Goal: Task Accomplishment & Management: Use online tool/utility

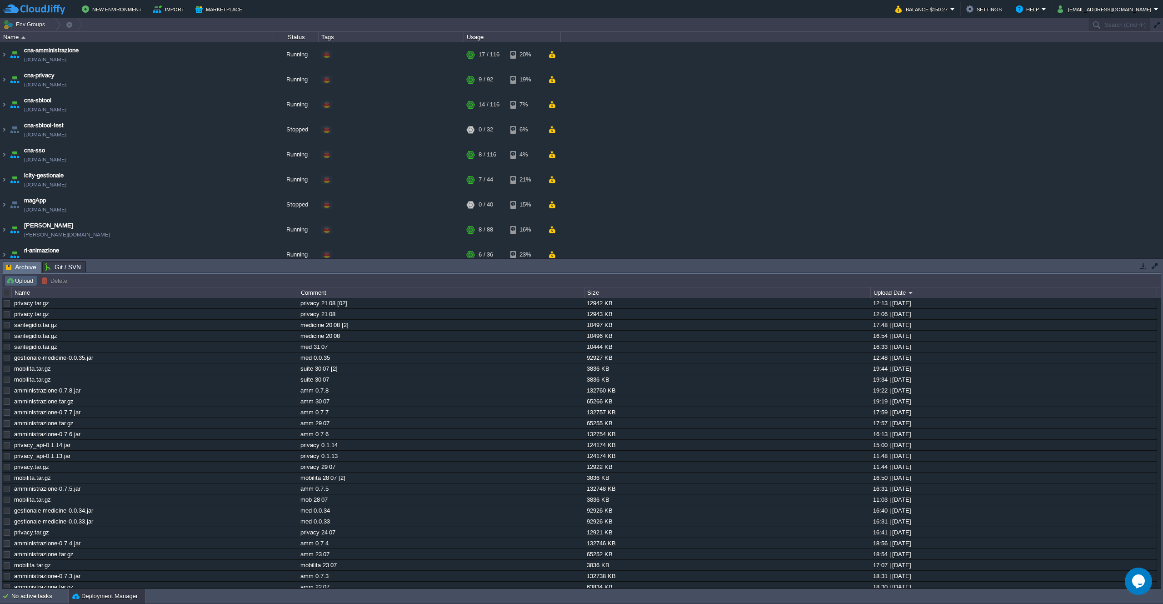
click at [11, 281] on button "Upload" at bounding box center [21, 280] width 30 height 8
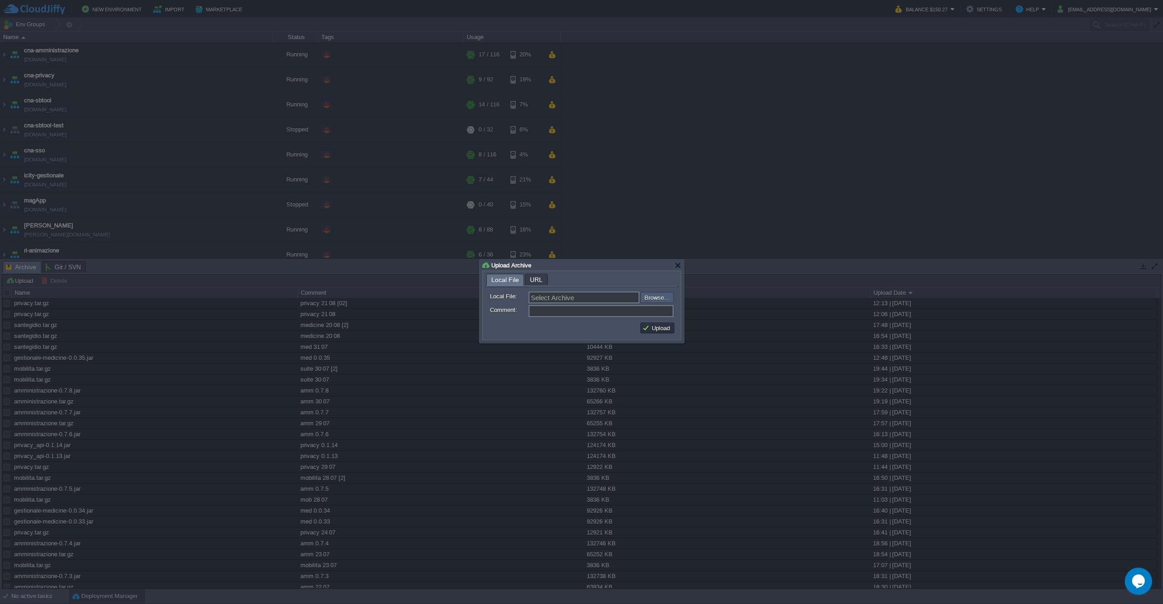
click at [653, 299] on input "file" at bounding box center [616, 297] width 115 height 11
type input "C:\fakepath\santegidio.tar.gz"
type input "santegidio.tar.gz"
type input "medicine 22 08"
click at [660, 329] on button "Upload" at bounding box center [657, 328] width 30 height 8
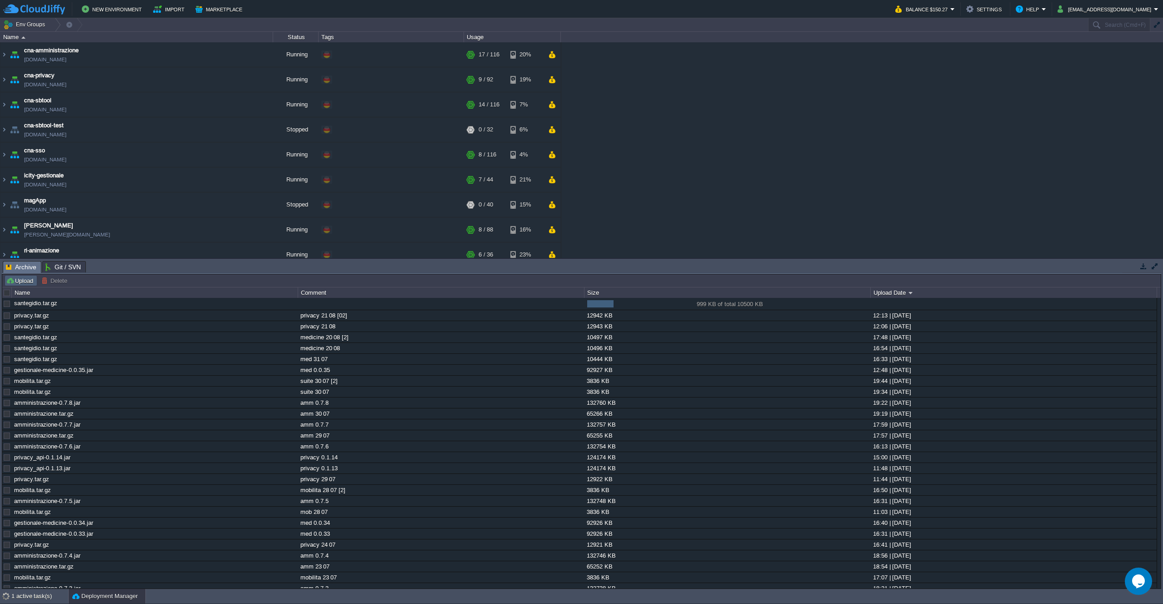
click at [13, 281] on button "Upload" at bounding box center [21, 280] width 30 height 8
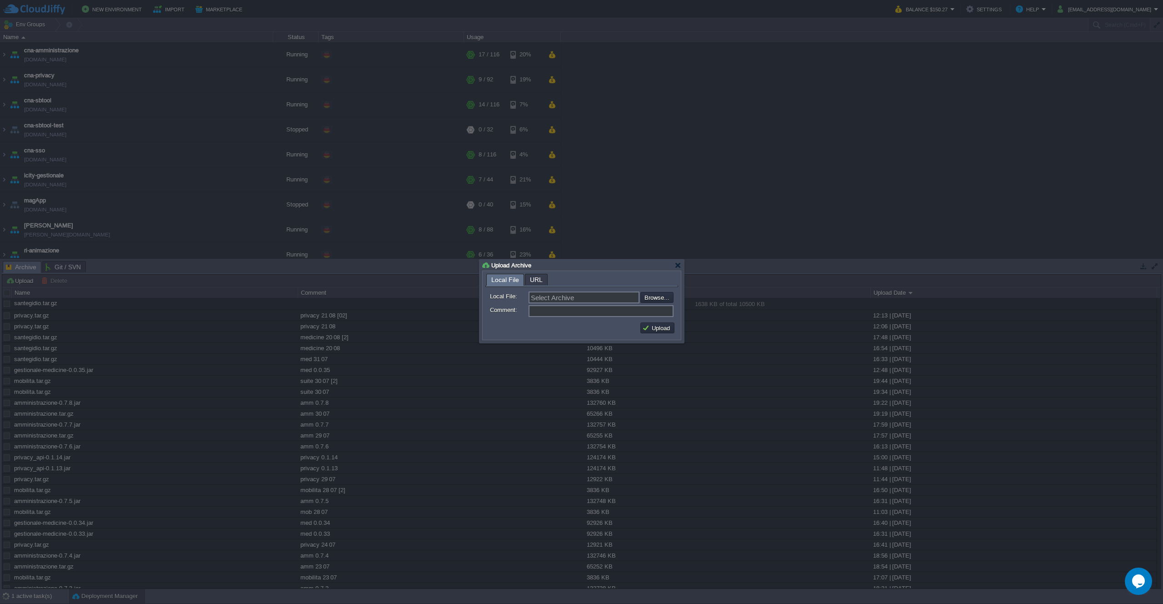
click at [648, 299] on input "file" at bounding box center [616, 297] width 115 height 11
type input "C:\fakepath\gestionale-medicine-0.0.36.jar"
type input "gestionale-medicine-0.0.36.jar"
type input "med 0.0.36"
click at [651, 326] on button "Upload" at bounding box center [657, 328] width 30 height 8
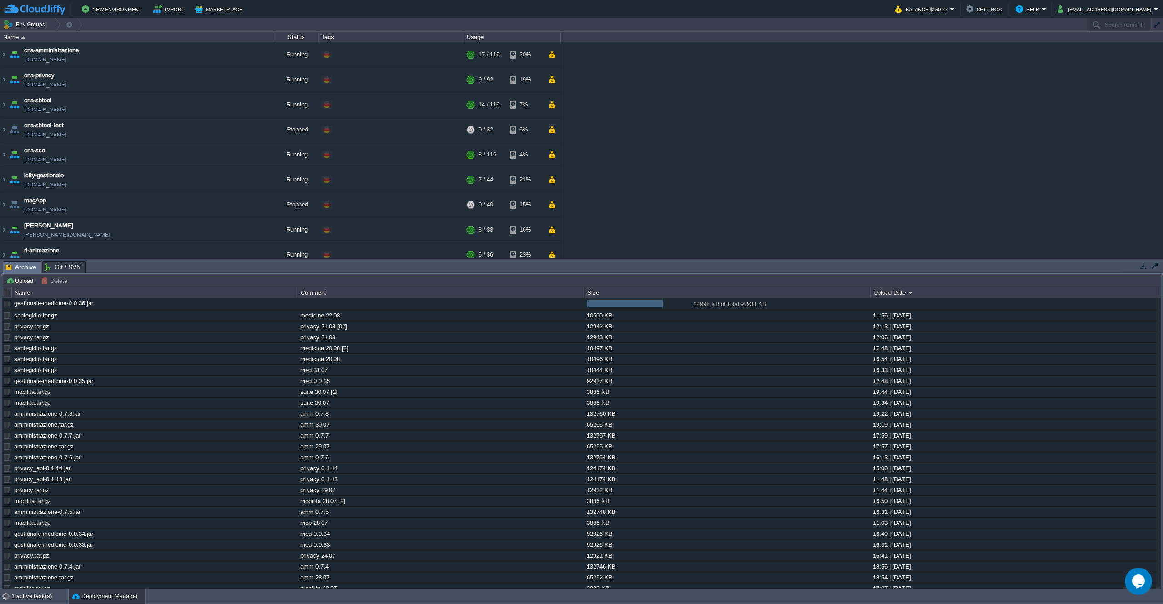
click at [882, 172] on div "cna-amministrazione [DOMAIN_NAME] Running + Add to Env Group RAM 13% CPU 1% 17 …" at bounding box center [581, 149] width 1163 height 215
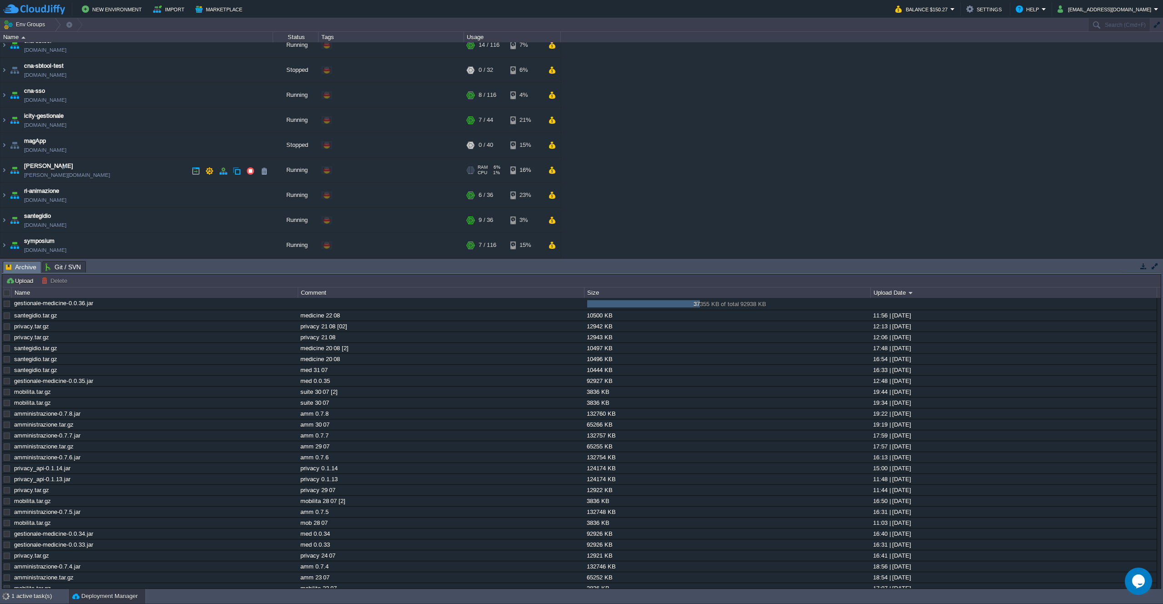
scroll to position [50, 0]
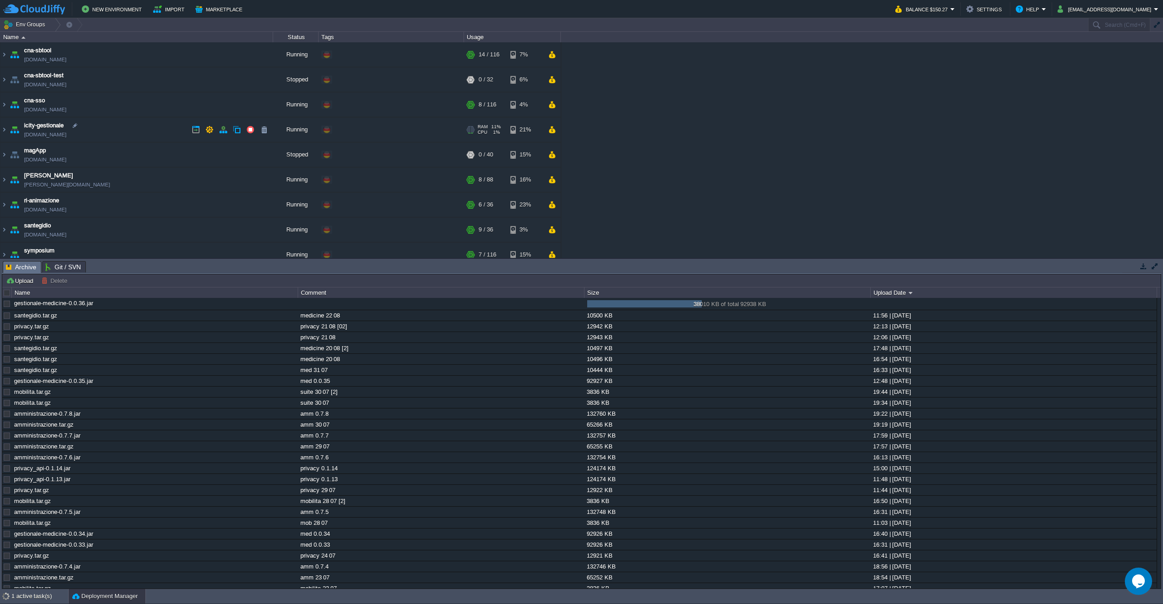
click at [153, 134] on td "icity-gestionale [DOMAIN_NAME]" at bounding box center [136, 129] width 273 height 25
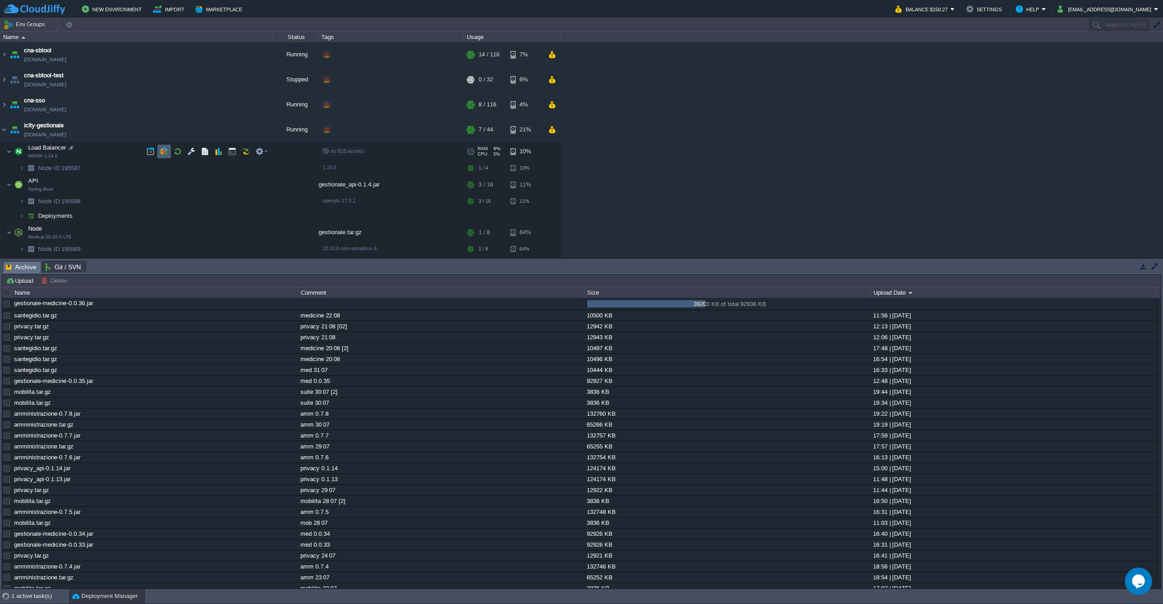
click at [162, 154] on button "button" at bounding box center [164, 151] width 8 height 8
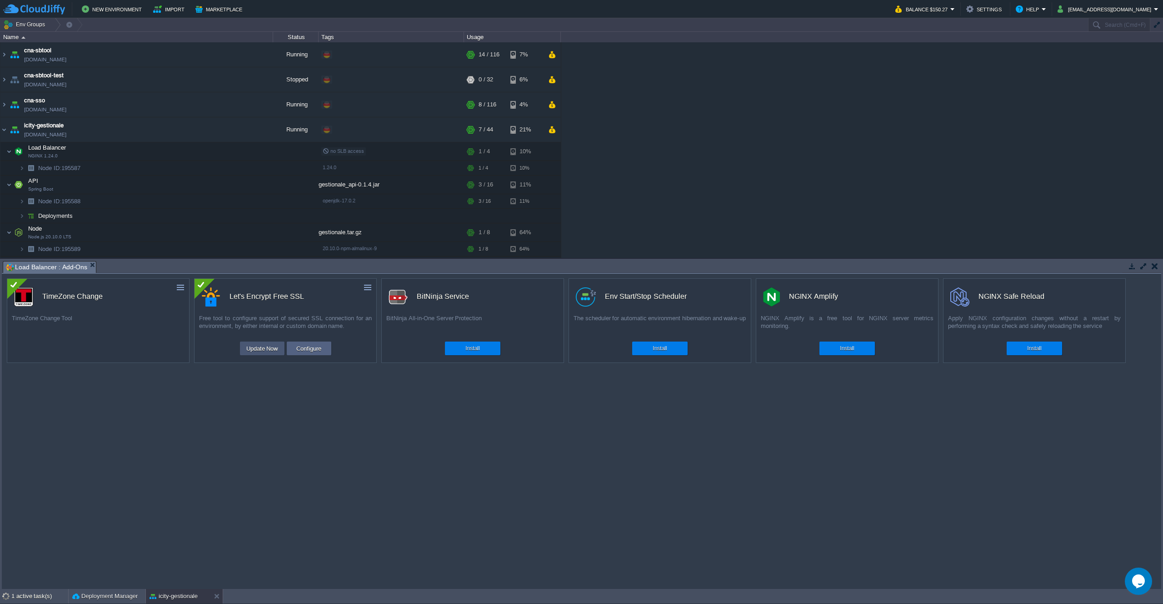
click at [261, 347] on button "Update Now" at bounding box center [262, 348] width 37 height 11
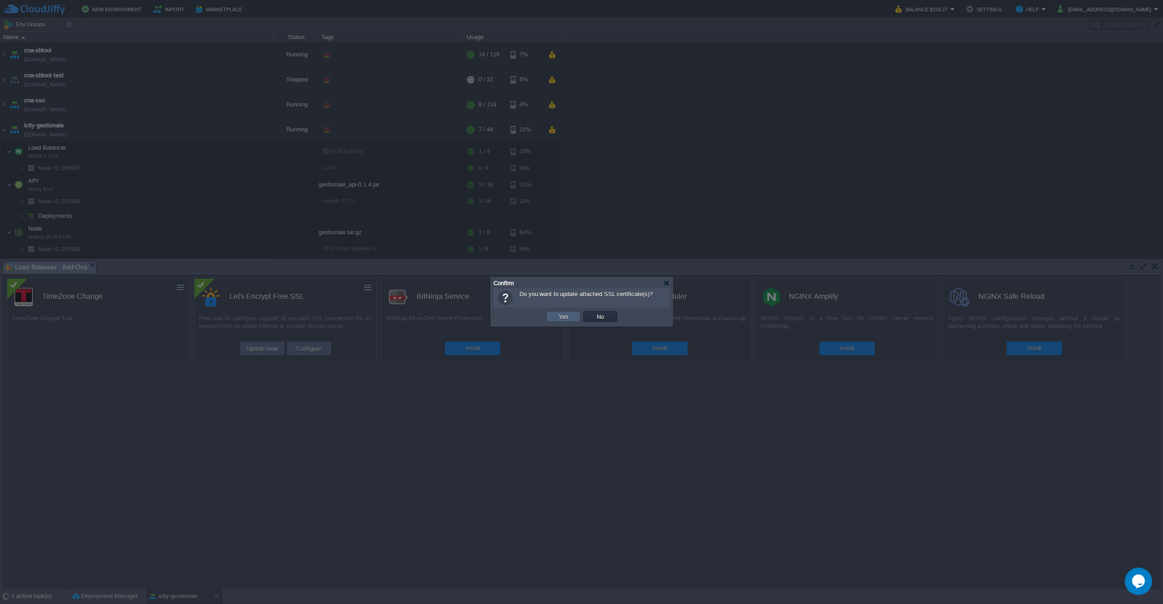
click at [575, 315] on td "Yes" at bounding box center [563, 316] width 34 height 11
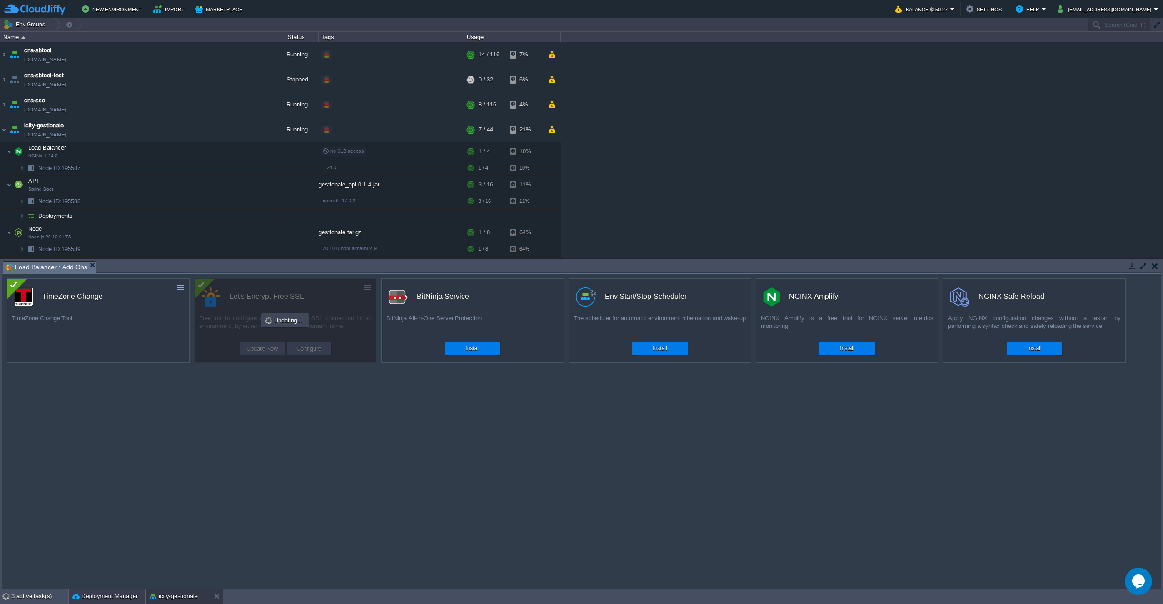
click at [103, 593] on button "Deployment Manager" at bounding box center [104, 595] width 65 height 9
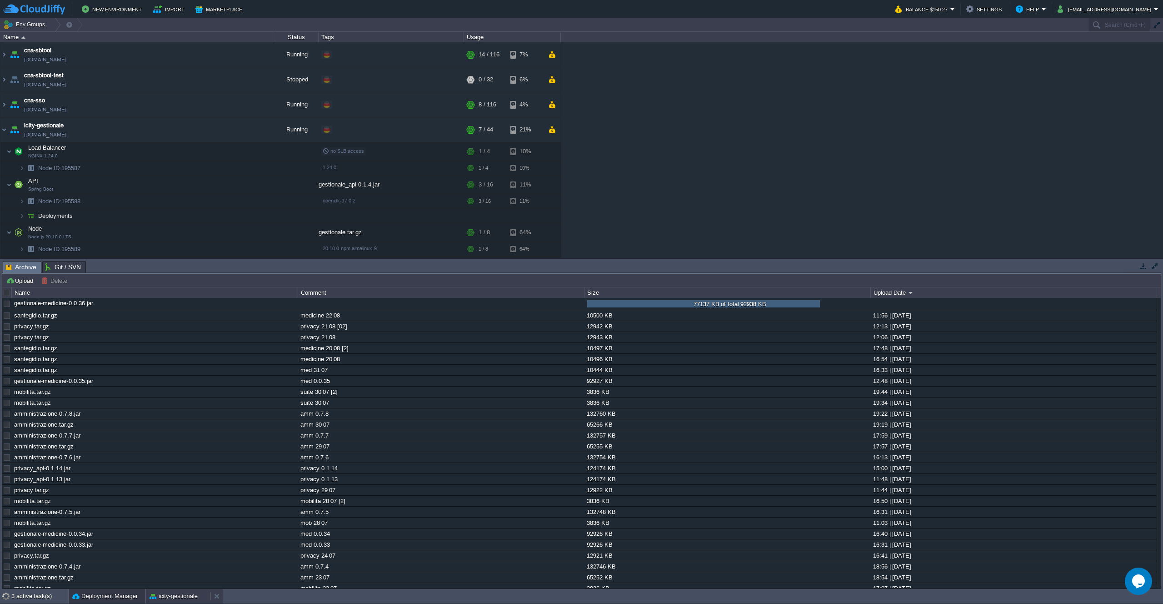
click at [168, 590] on div "icity-gestionale" at bounding box center [178, 596] width 65 height 15
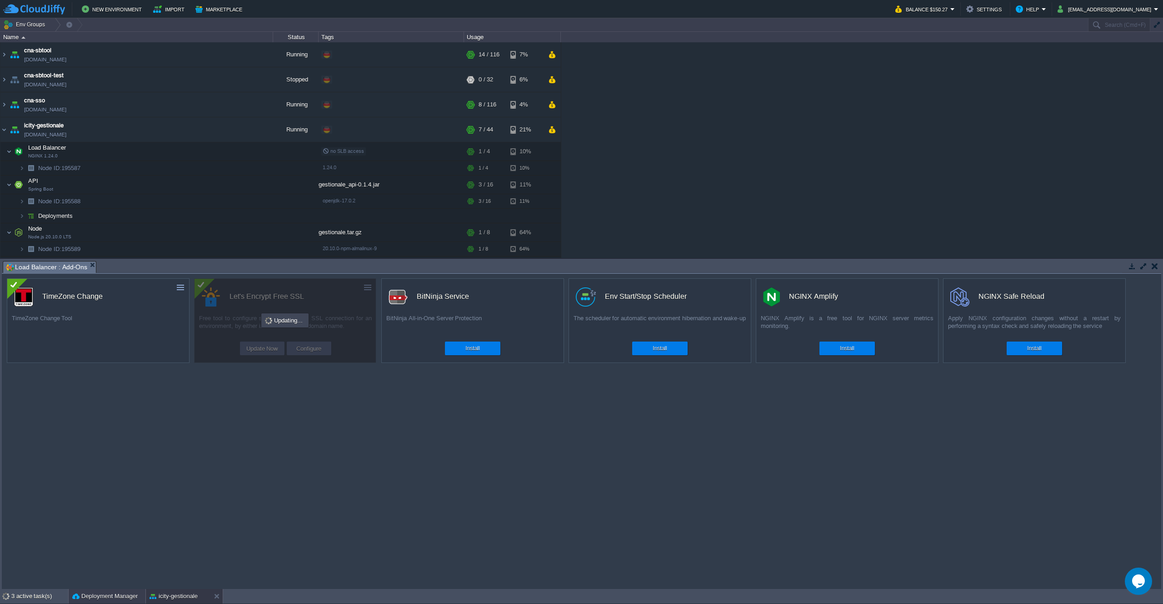
click at [107, 594] on button "Deployment Manager" at bounding box center [104, 595] width 65 height 9
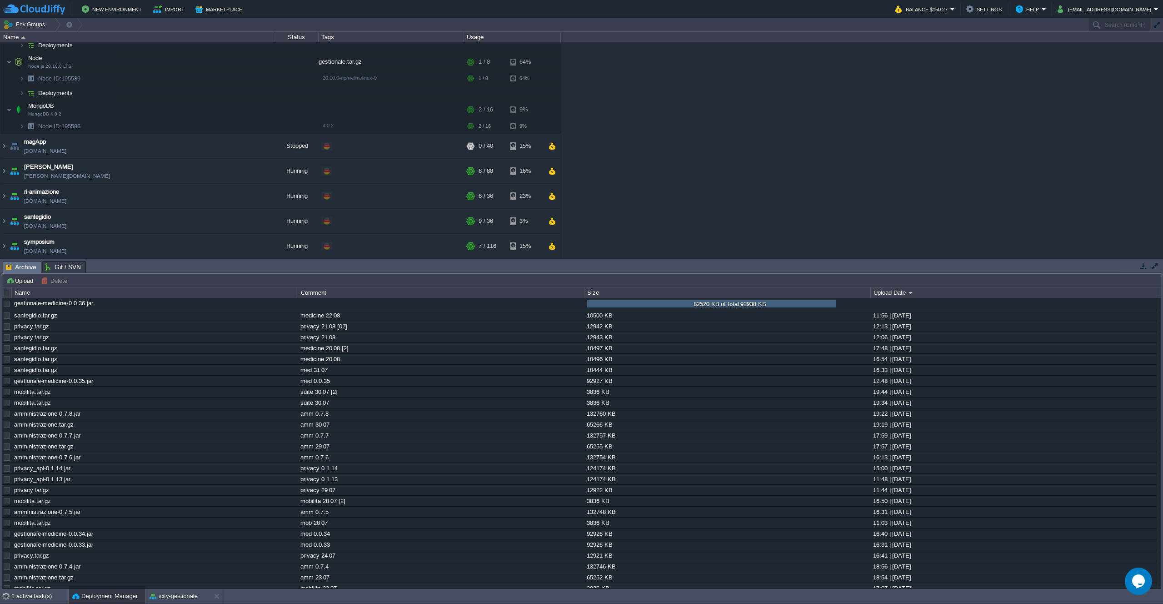
scroll to position [221, 0]
click at [278, 319] on button "button" at bounding box center [276, 316] width 8 height 8
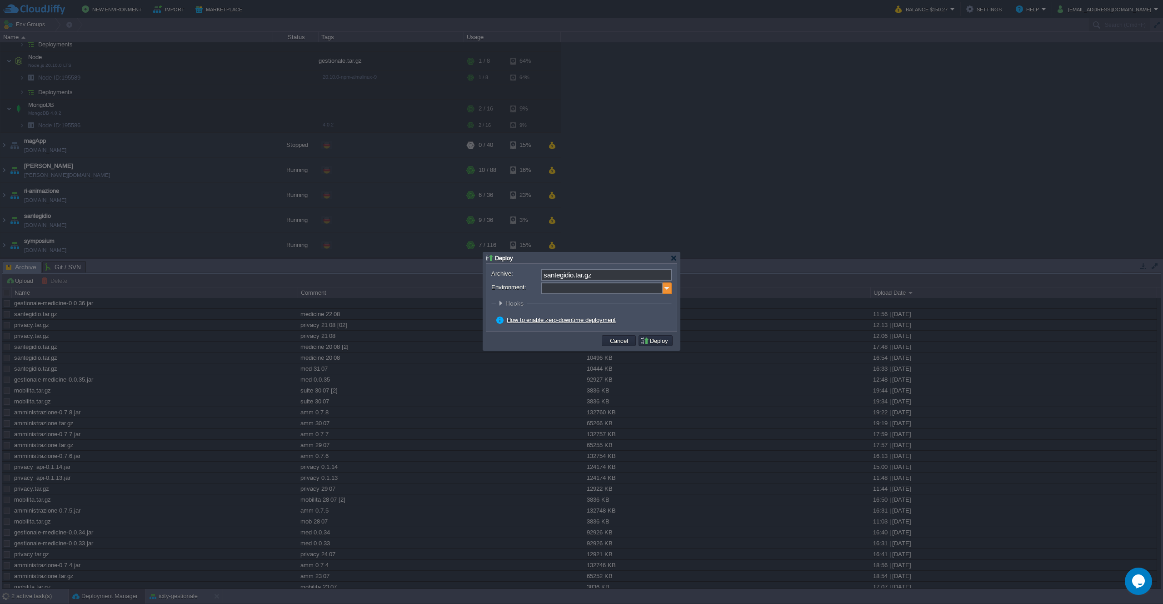
click at [666, 290] on img at bounding box center [667, 288] width 9 height 12
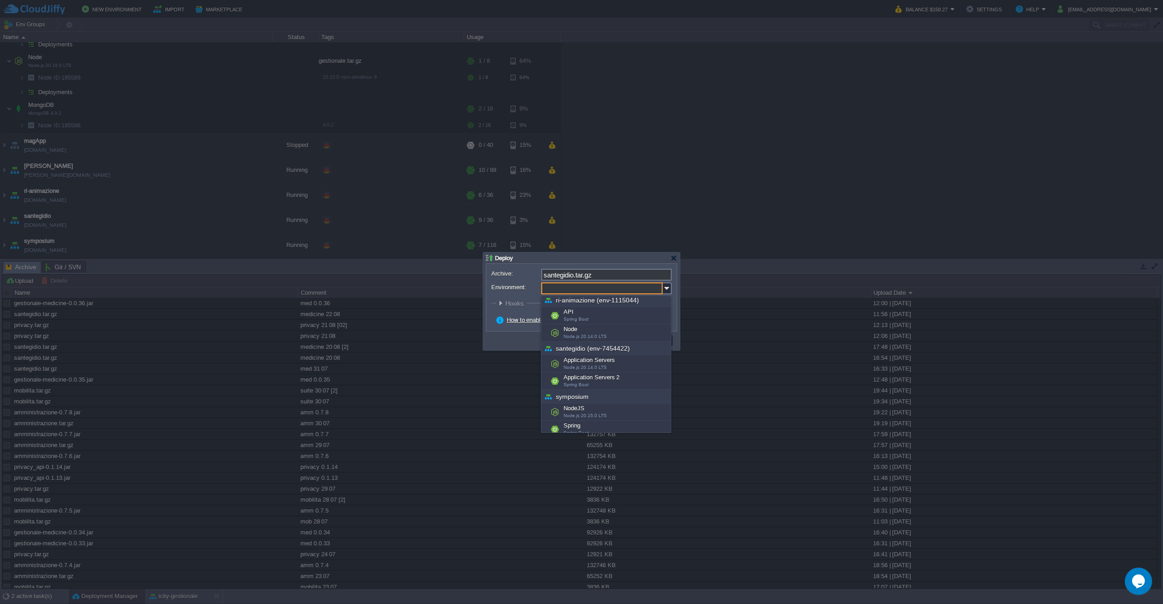
scroll to position [411, 0]
click at [636, 356] on div "Application Servers Node.js 20.14.0 LTS" at bounding box center [606, 358] width 130 height 17
type input "Application Servers (santegidio (env-7454422))"
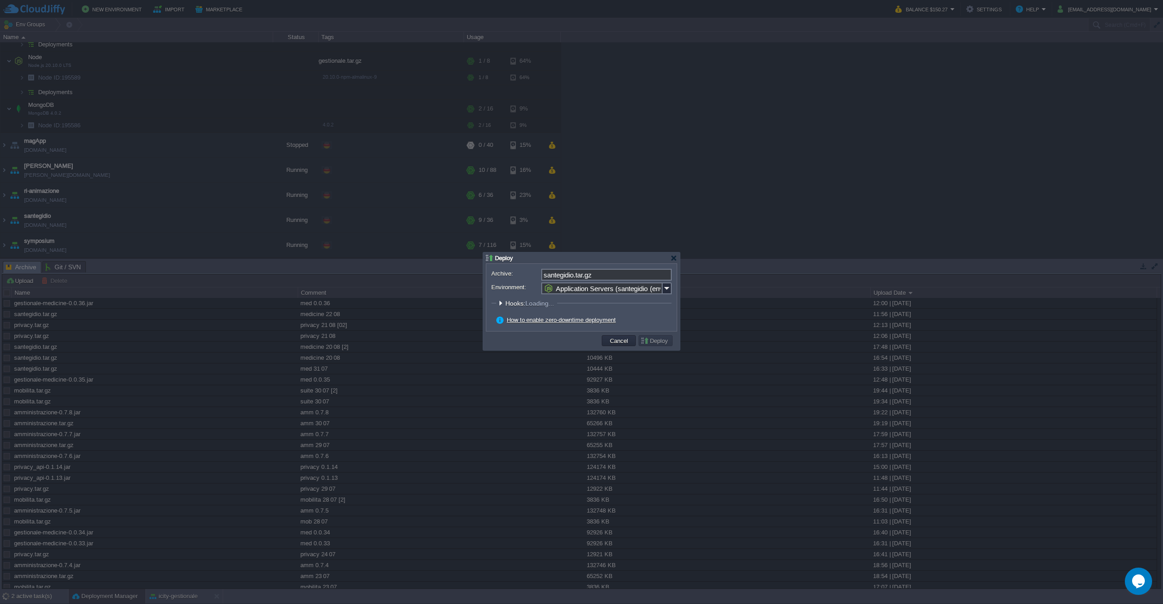
click at [643, 325] on form "Archive: santegidio.tar.gz Environment: Application Servers (santegidio (env-74…" at bounding box center [581, 297] width 180 height 57
click at [653, 341] on button "Deploy" at bounding box center [655, 340] width 30 height 8
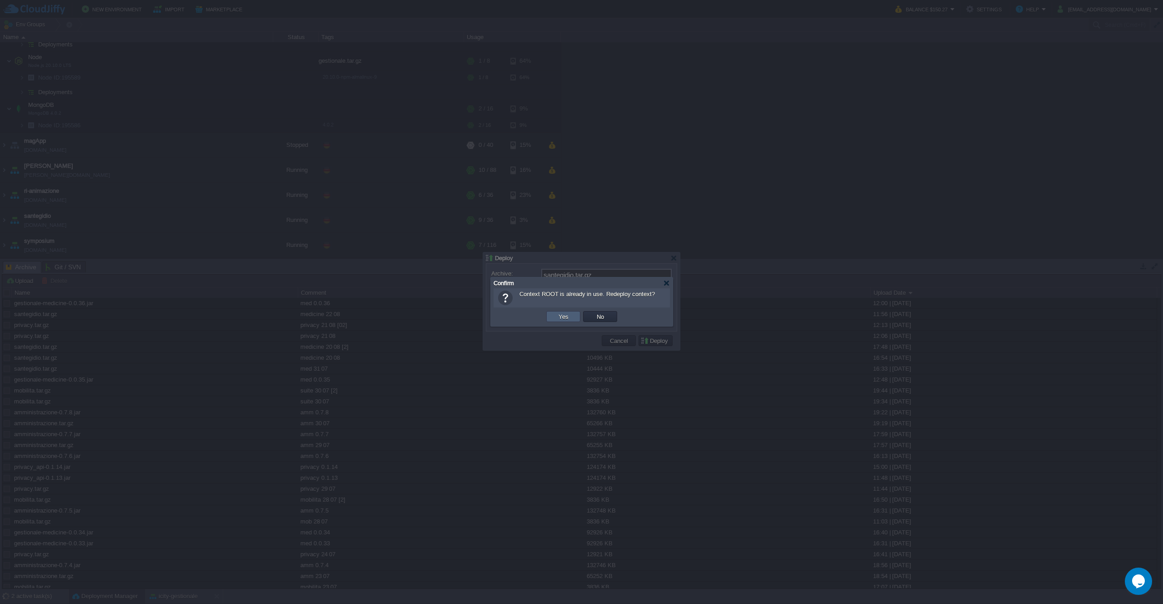
click at [570, 317] on button "Yes" at bounding box center [563, 316] width 15 height 8
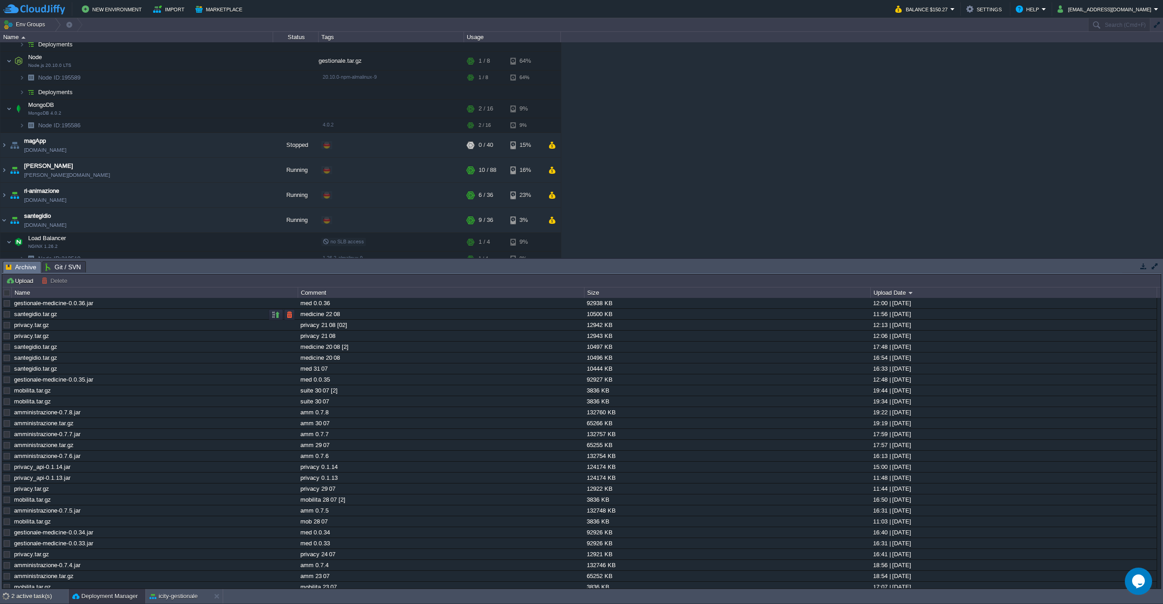
scroll to position [288, 0]
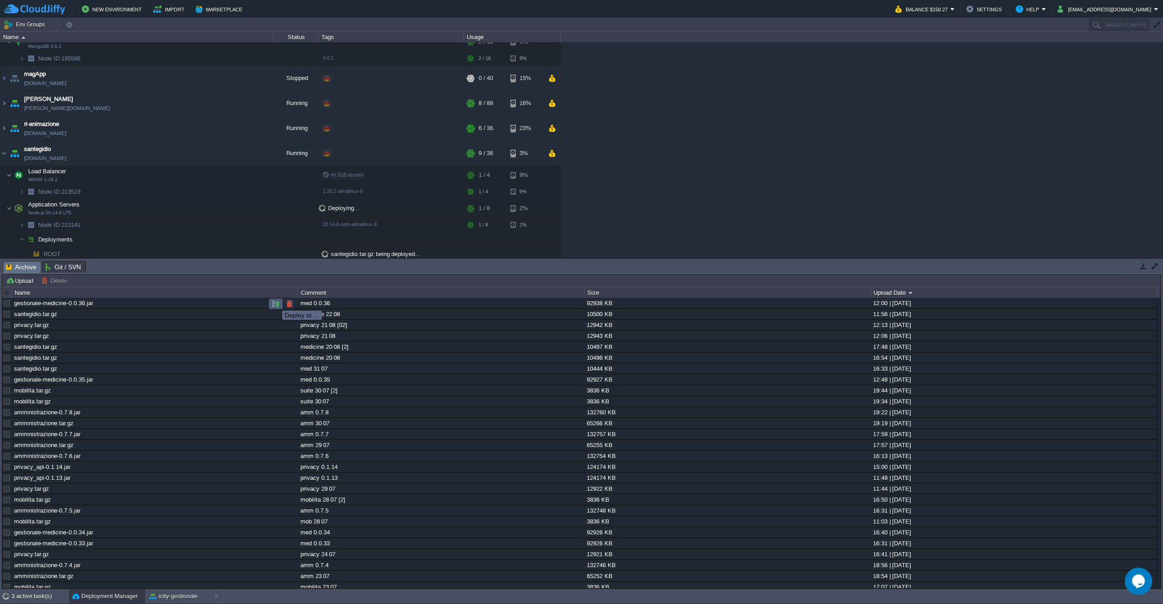
click at [275, 303] on button "button" at bounding box center [276, 304] width 8 height 8
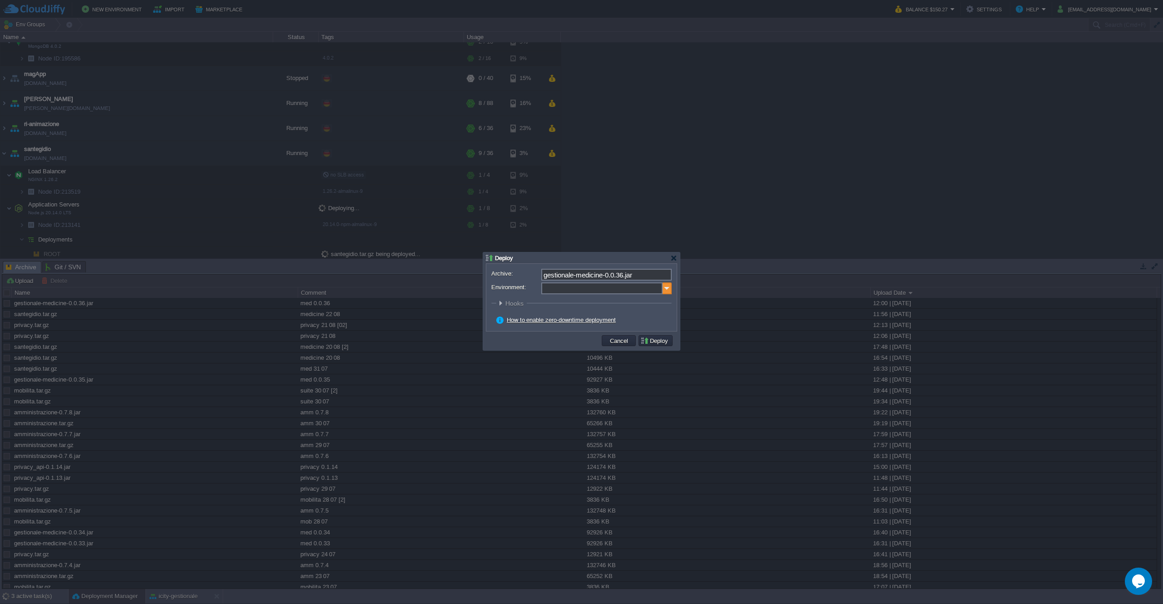
click at [667, 288] on img at bounding box center [667, 288] width 9 height 12
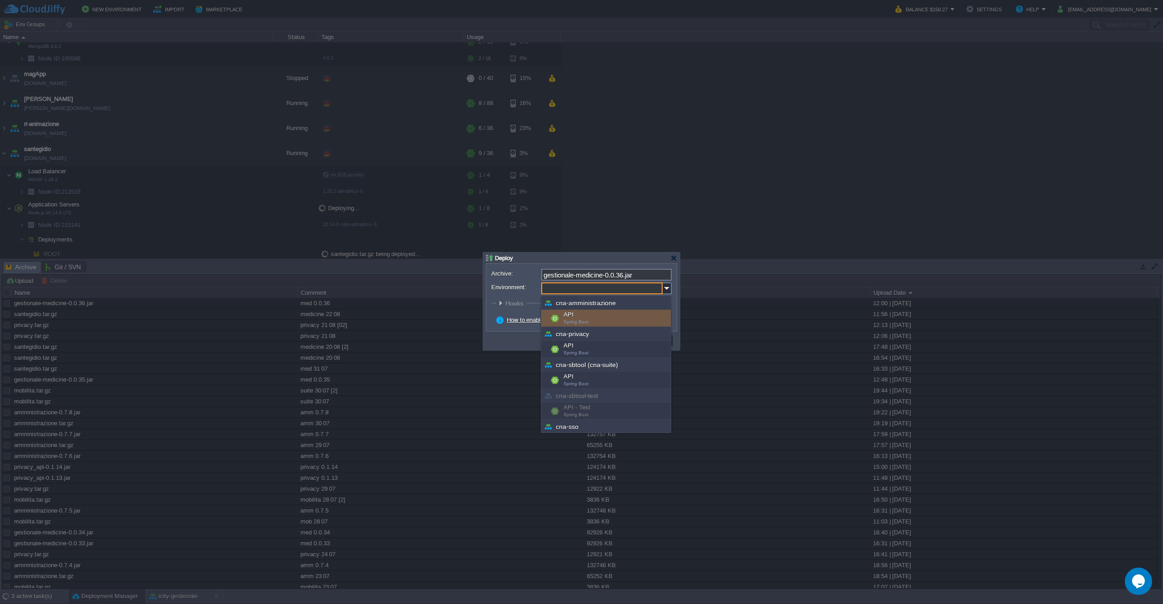
scroll to position [204, 0]
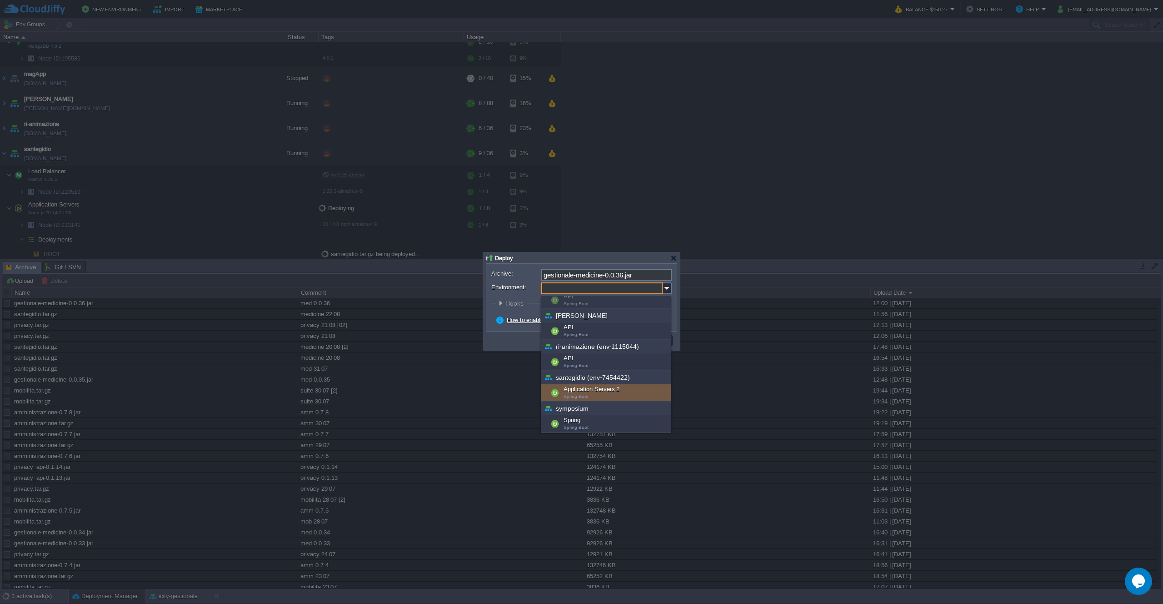
click at [618, 394] on div "Application Servers 2 Spring Boot" at bounding box center [606, 392] width 130 height 17
type input "Application Servers 2 (santegidio (env-7454422))"
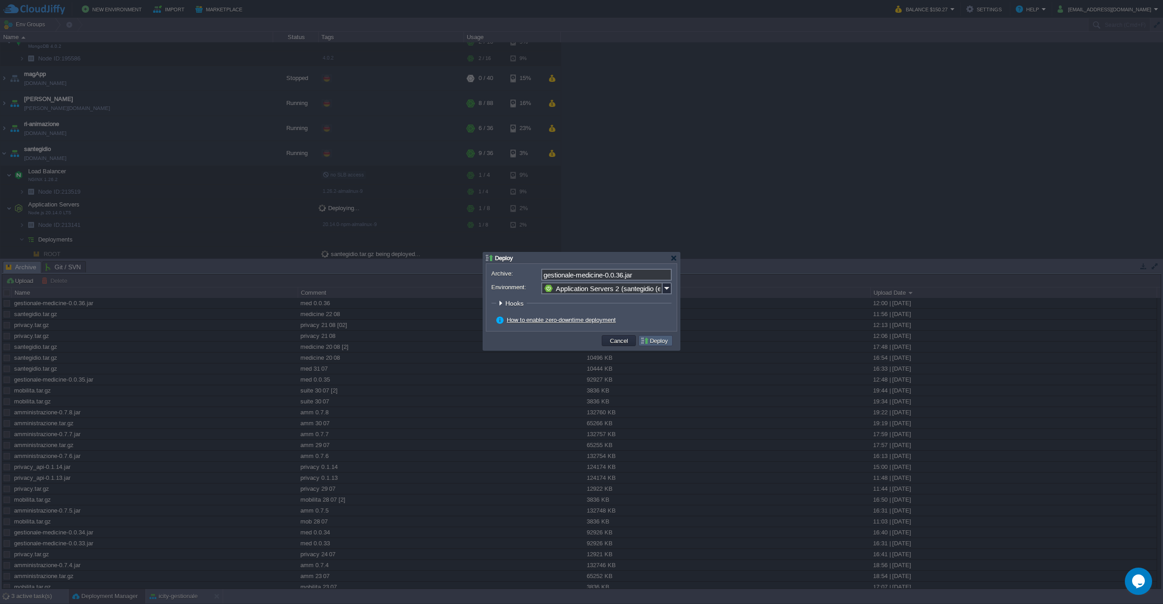
click at [658, 339] on button "Deploy" at bounding box center [655, 340] width 30 height 8
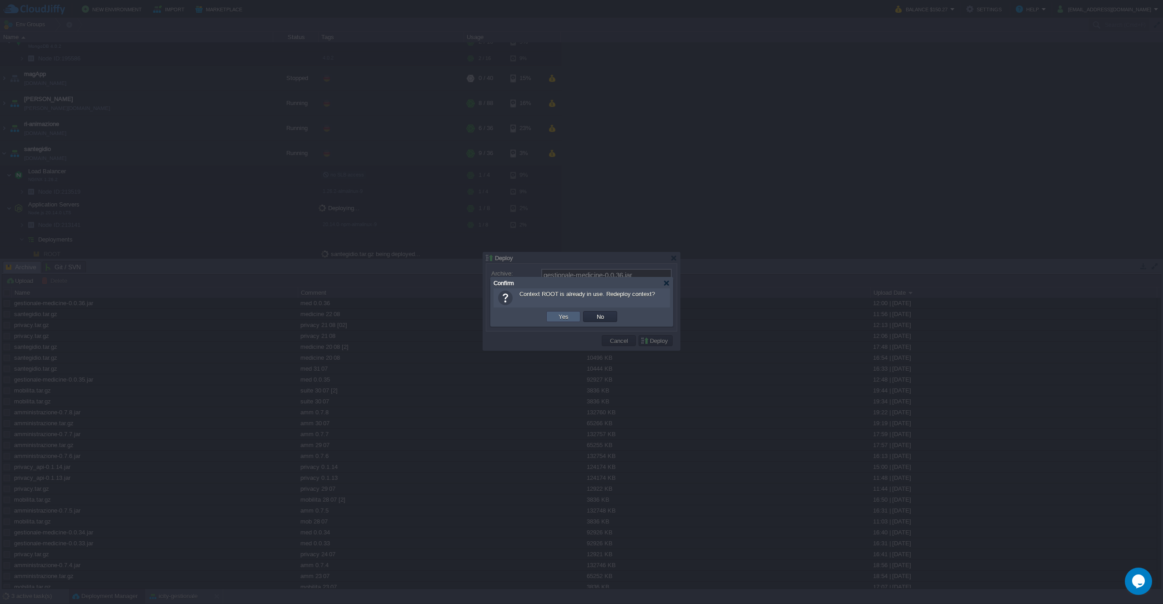
click at [554, 319] on td "Yes" at bounding box center [563, 316] width 34 height 11
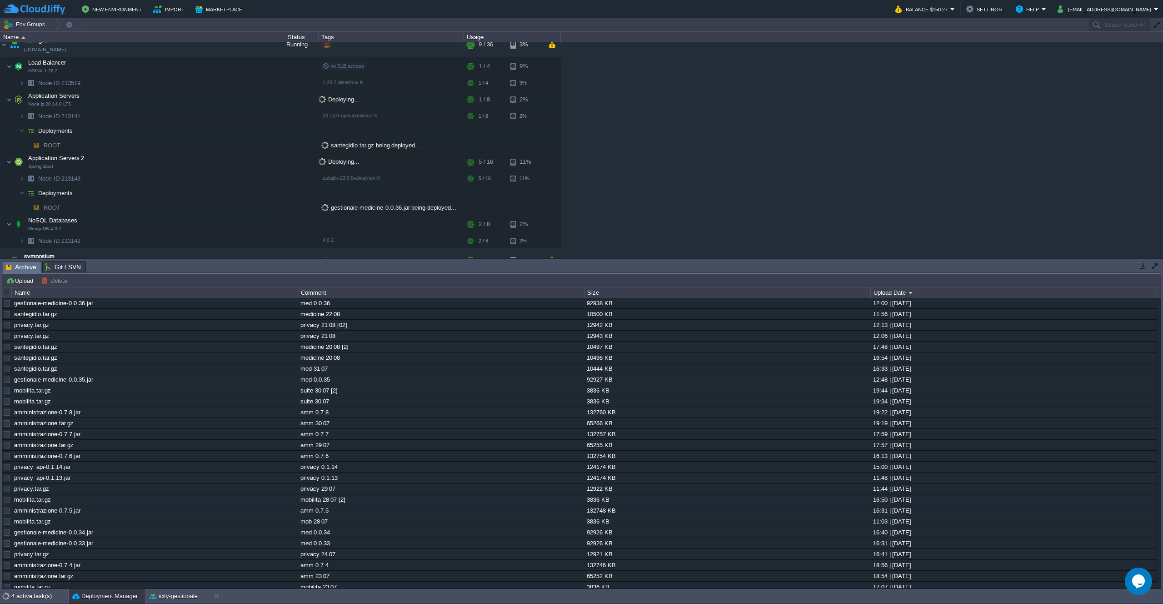
scroll to position [391, 0]
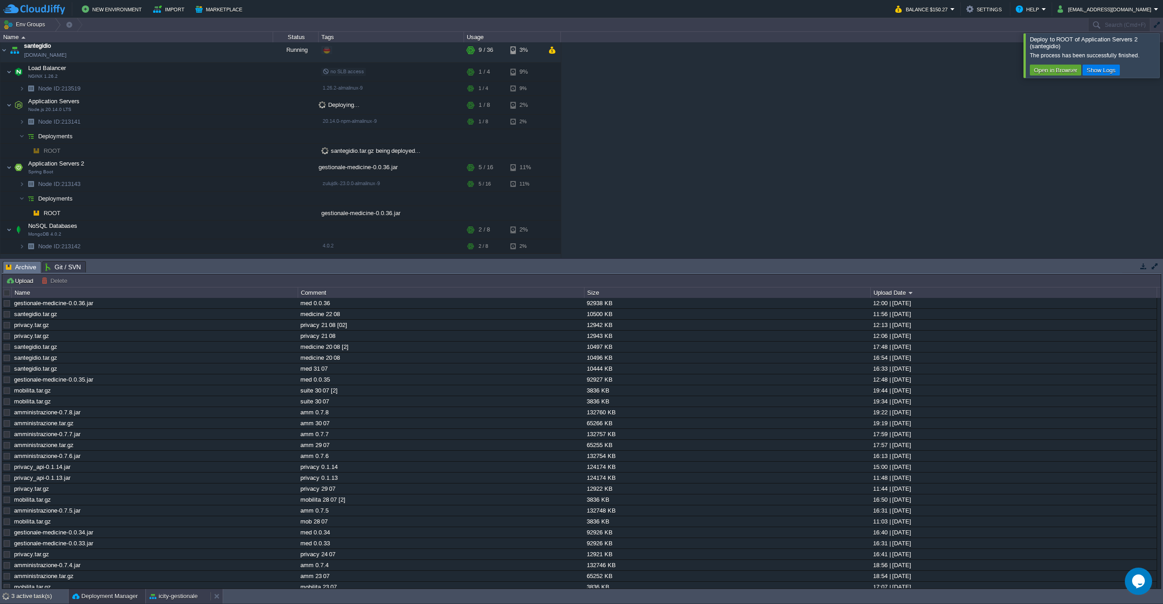
click at [171, 592] on button "icity-gestionale" at bounding box center [174, 595] width 48 height 9
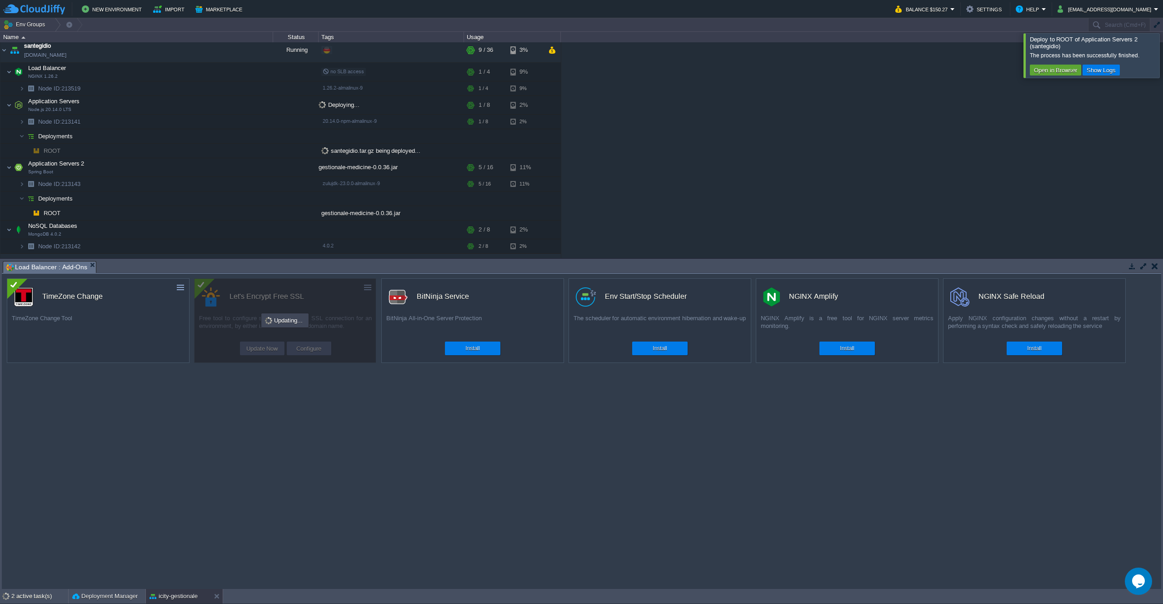
click at [289, 430] on div "custom TimeZone Change TimeZone Change Tool Install custom Let's Encrypt Free S…" at bounding box center [582, 431] width 1160 height 315
click at [210, 170] on td at bounding box center [205, 167] width 14 height 14
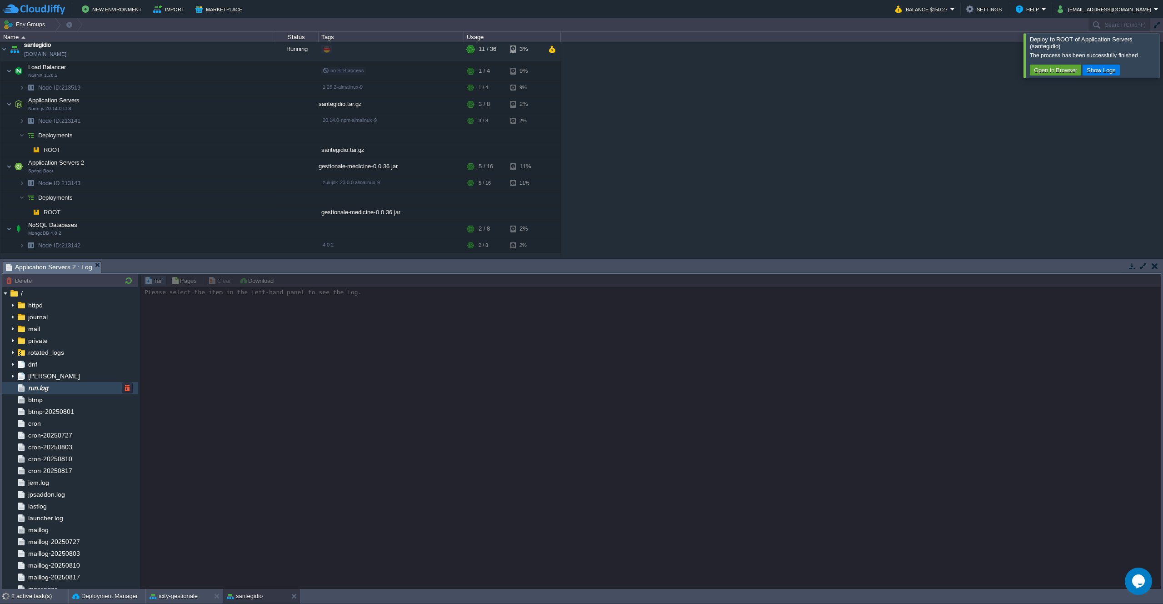
click at [66, 385] on div "run.log" at bounding box center [70, 388] width 136 height 12
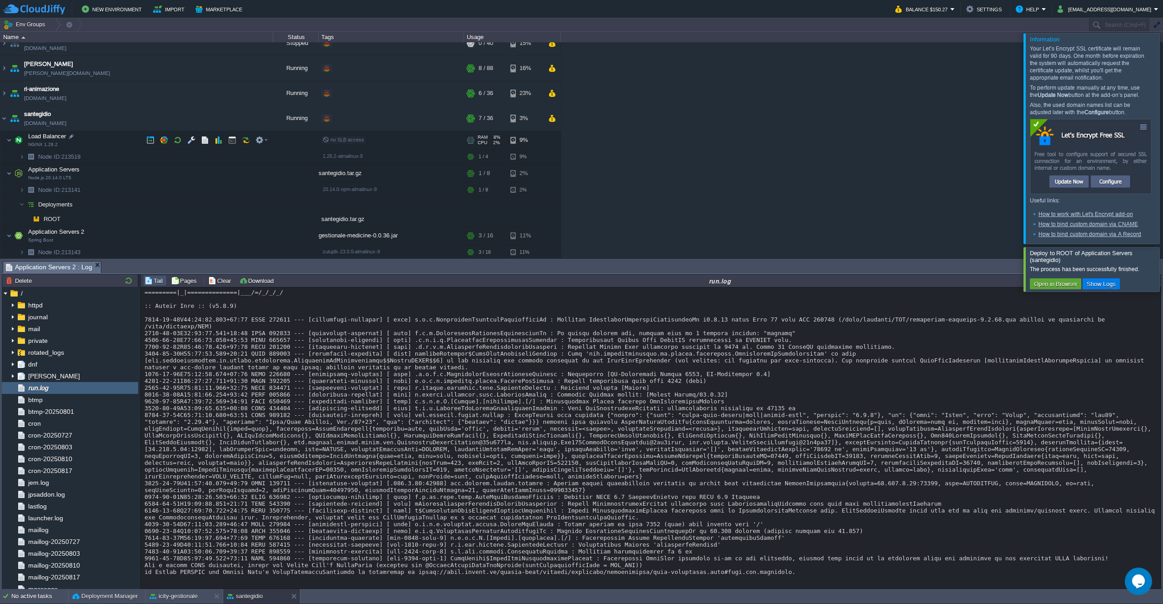
scroll to position [412, 0]
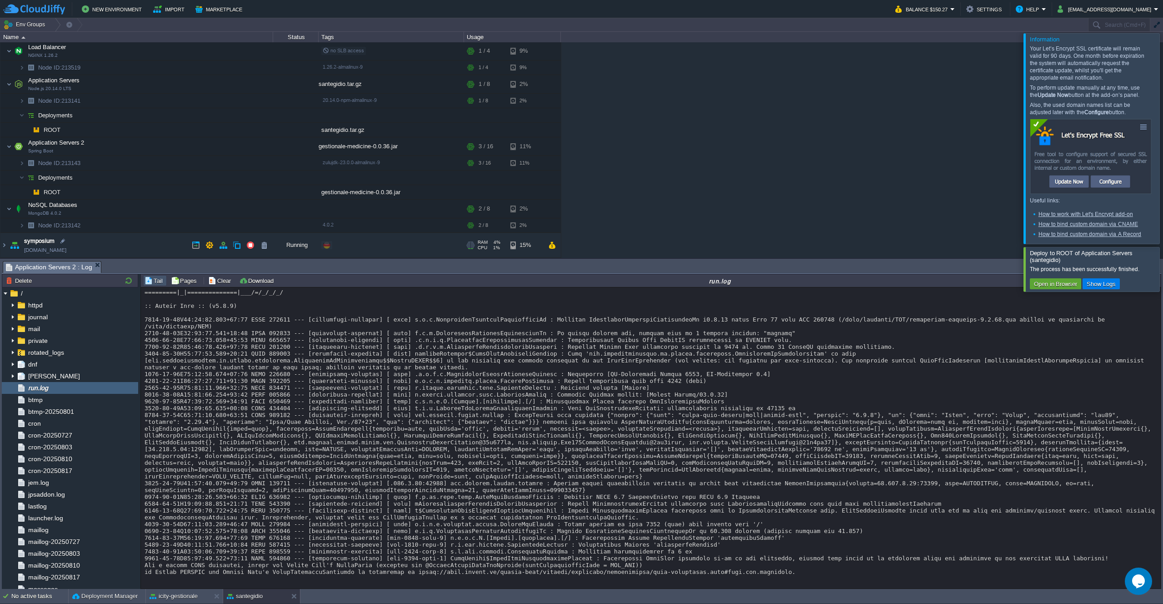
click at [127, 246] on td "symposium [DOMAIN_NAME]" at bounding box center [136, 245] width 273 height 25
click at [209, 246] on button "button" at bounding box center [209, 245] width 8 height 8
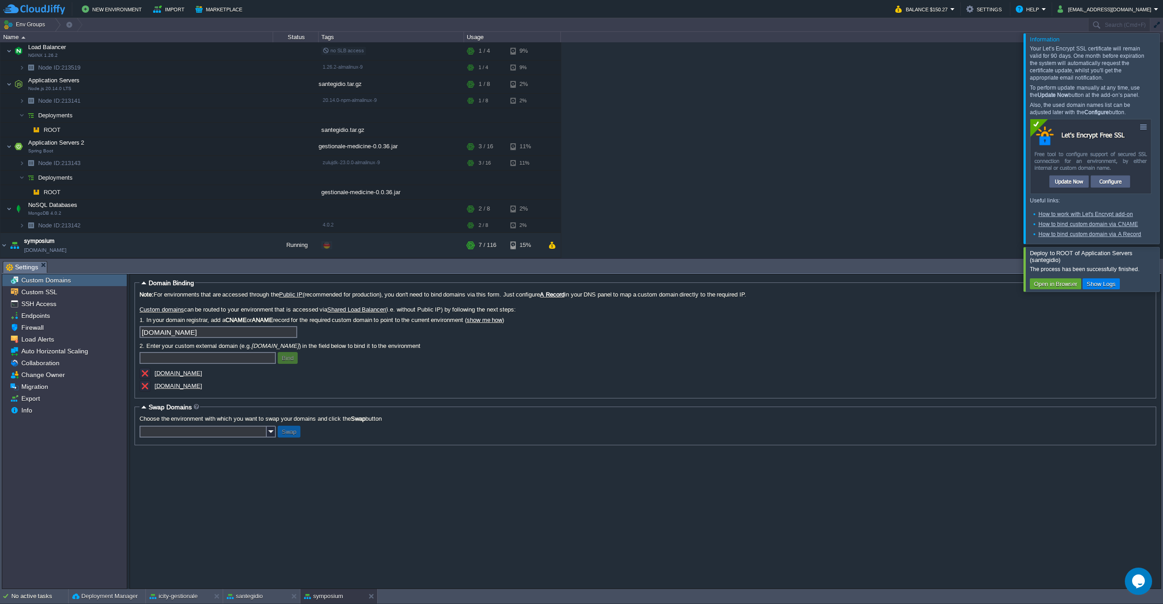
drag, startPoint x: 258, startPoint y: 387, endPoint x: 261, endPoint y: 390, distance: 5.1
click at [261, 390] on div "[DOMAIN_NAME]" at bounding box center [231, 386] width 182 height 13
click at [260, 388] on div "[DOMAIN_NAME]" at bounding box center [231, 386] width 182 height 13
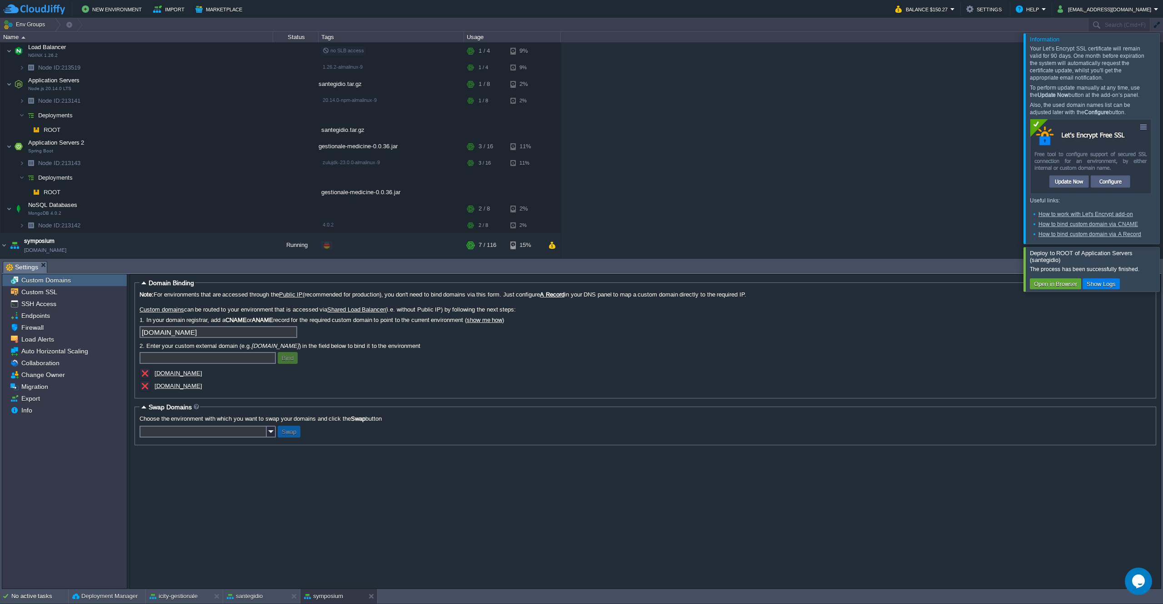
click at [260, 388] on div "[DOMAIN_NAME]" at bounding box center [231, 386] width 182 height 13
drag, startPoint x: 258, startPoint y: 388, endPoint x: 246, endPoint y: 388, distance: 11.8
click at [246, 388] on div "[DOMAIN_NAME]" at bounding box center [231, 386] width 182 height 13
copy div "[DOMAIN_NAME]"
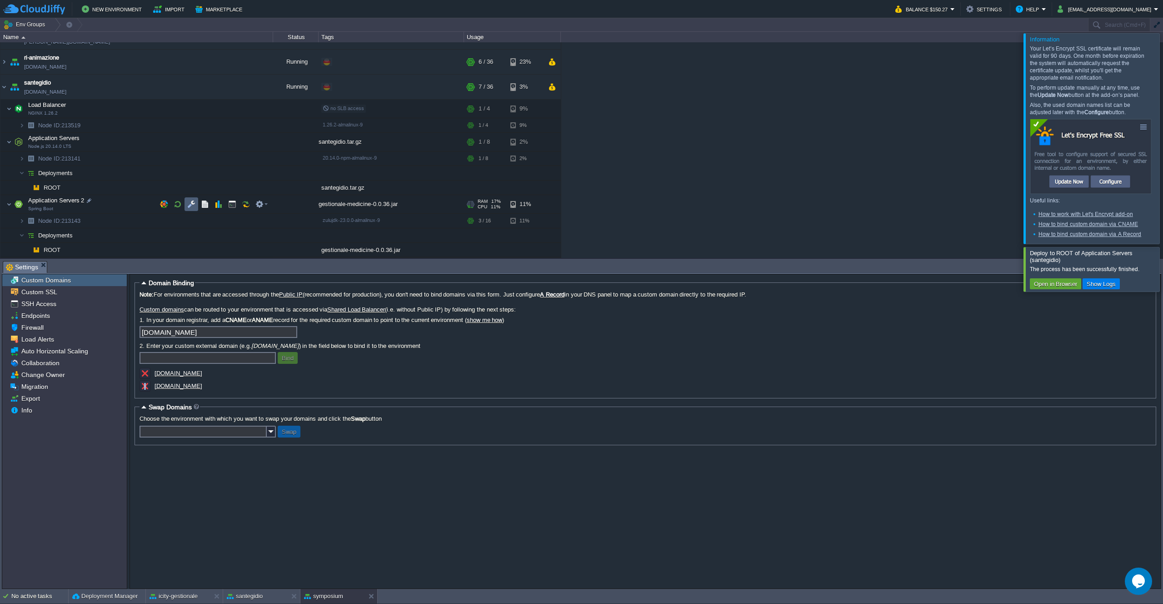
scroll to position [354, 0]
click at [5, 88] on img at bounding box center [3, 87] width 7 height 25
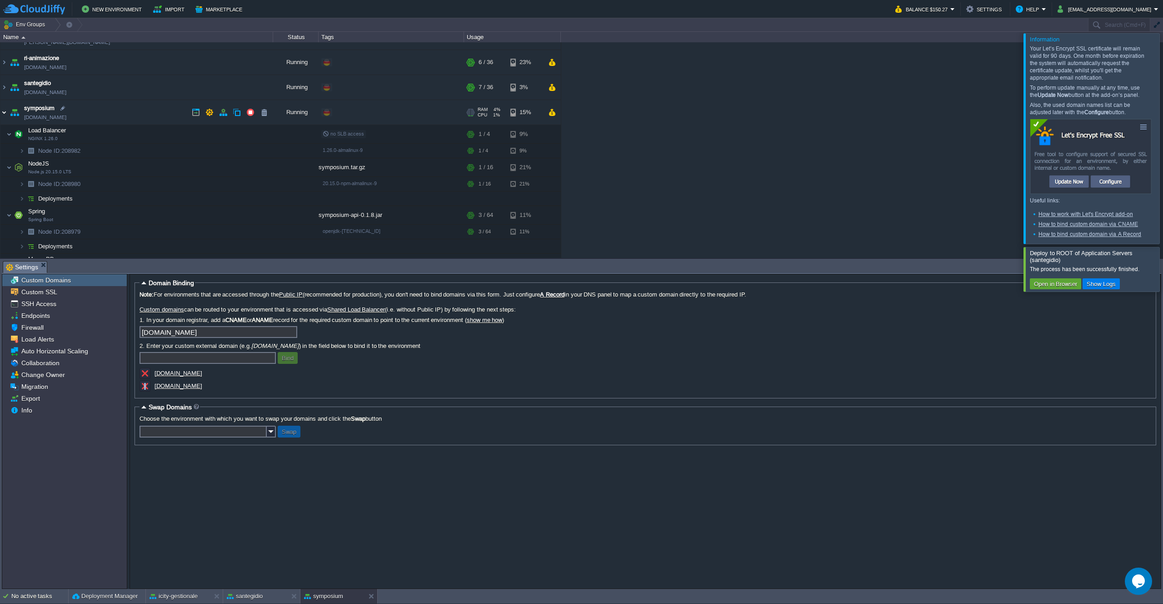
click at [4, 112] on img at bounding box center [3, 112] width 7 height 25
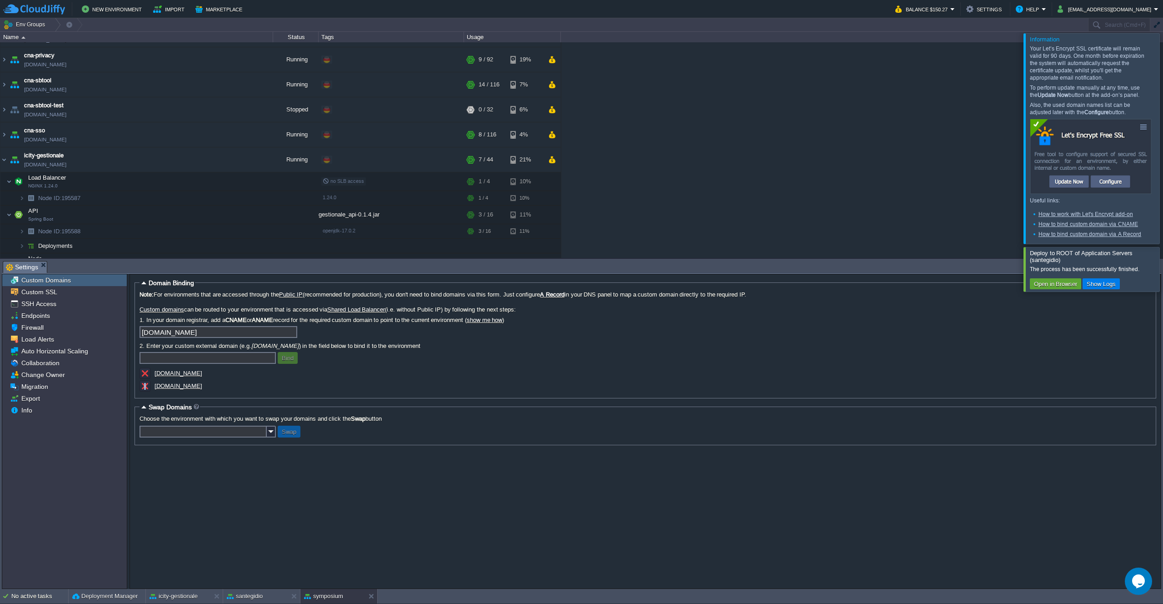
scroll to position [0, 0]
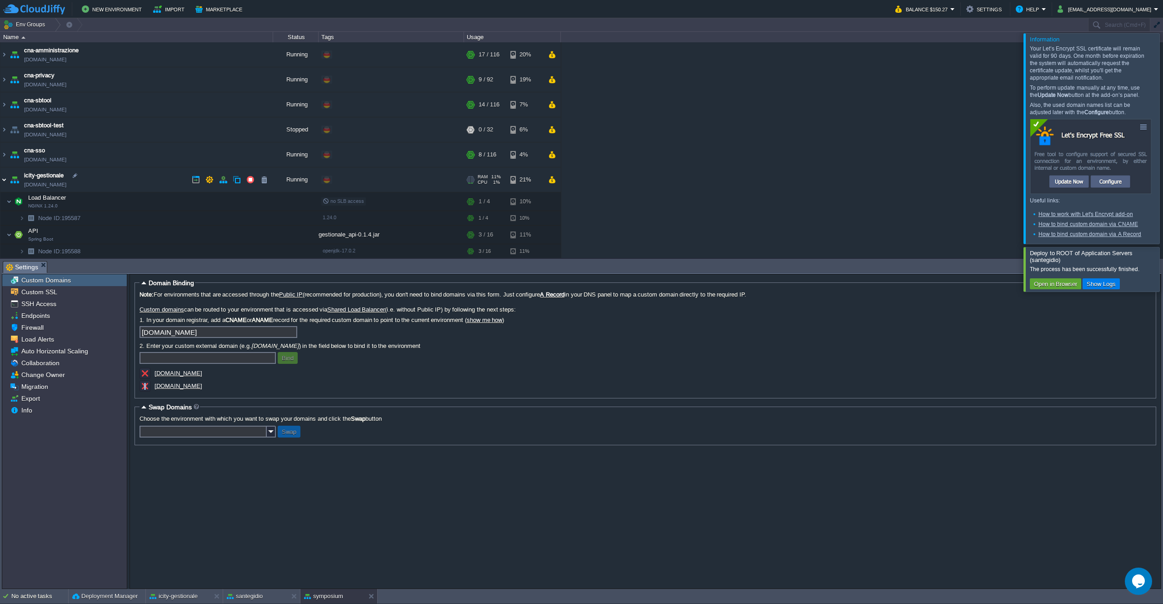
click at [4, 180] on img at bounding box center [3, 179] width 7 height 25
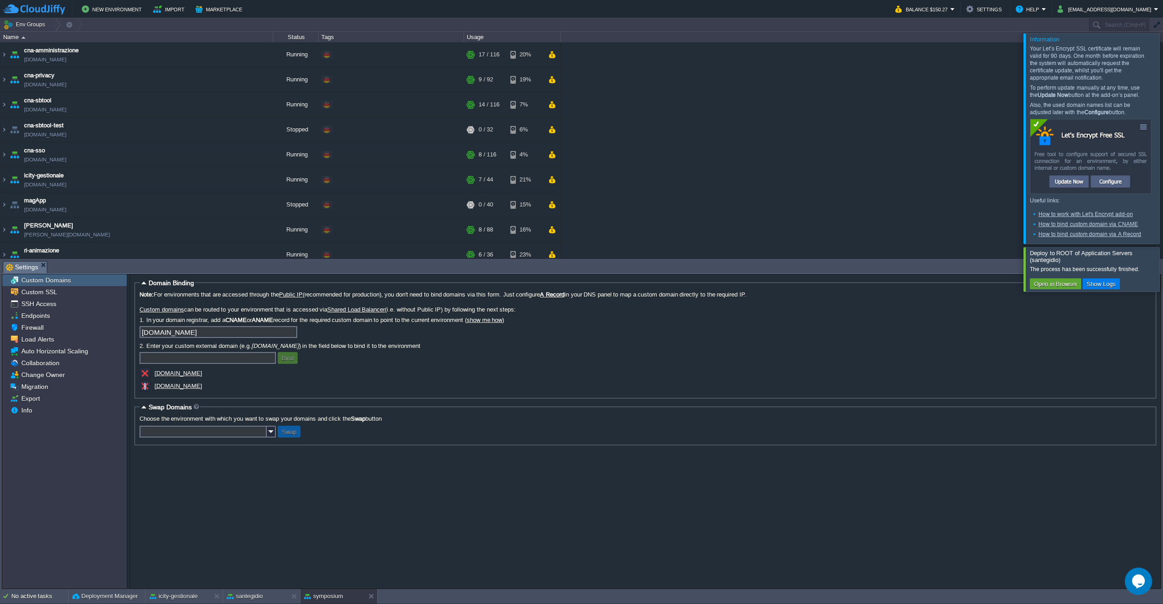
click at [722, 127] on div "cna-amministrazione [DOMAIN_NAME] Running + Add to Env Group RAM 13% CPU 1% 17 …" at bounding box center [581, 149] width 1163 height 215
click at [1163, 76] on div at bounding box center [1174, 138] width 0 height 210
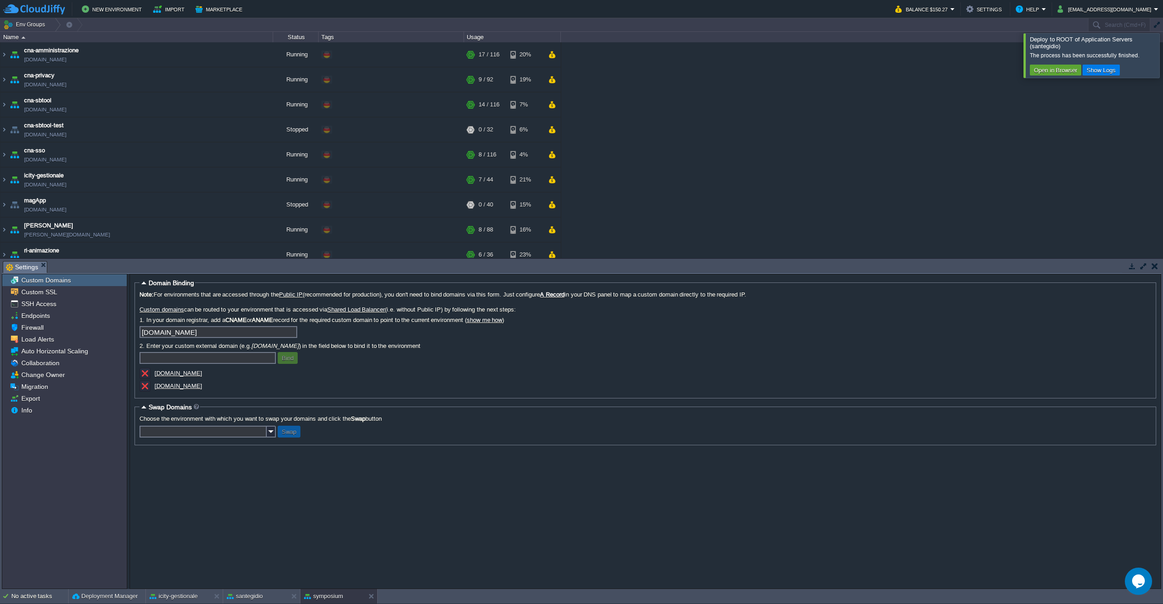
click at [1163, 45] on div at bounding box center [1174, 55] width 0 height 44
